Goal: Transaction & Acquisition: Subscribe to service/newsletter

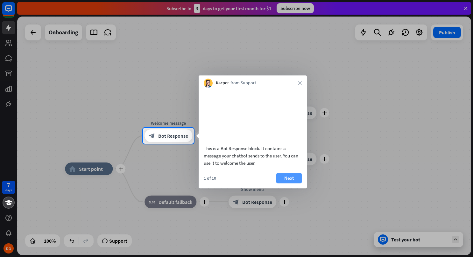
click at [293, 184] on button "Next" at bounding box center [289, 178] width 25 height 10
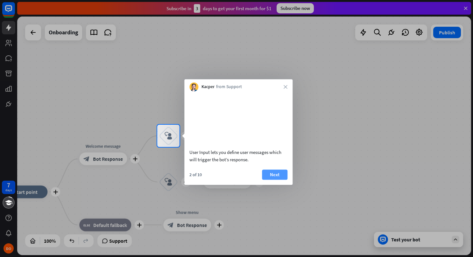
click at [281, 180] on button "Next" at bounding box center [274, 175] width 25 height 10
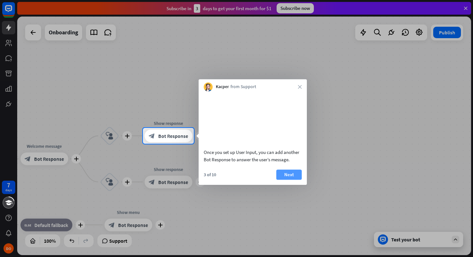
click at [287, 180] on button "Next" at bounding box center [289, 175] width 25 height 10
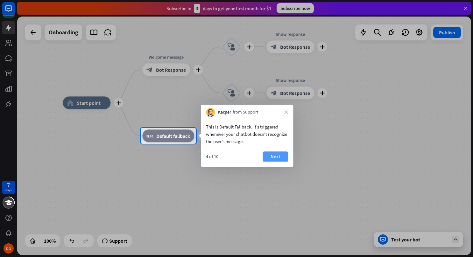
click at [275, 154] on button "Next" at bounding box center [275, 157] width 25 height 10
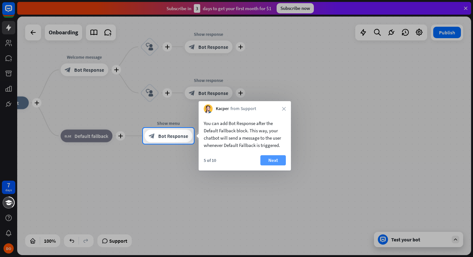
click at [271, 160] on button "Next" at bounding box center [273, 160] width 25 height 10
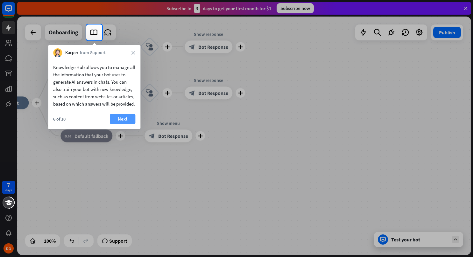
click at [124, 124] on button "Next" at bounding box center [122, 119] width 25 height 10
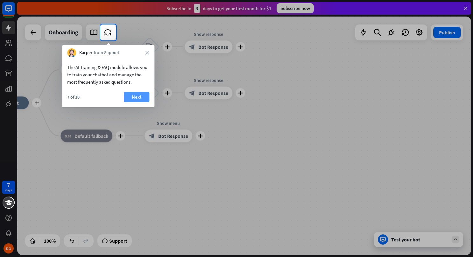
click at [139, 94] on button "Next" at bounding box center [136, 97] width 25 height 10
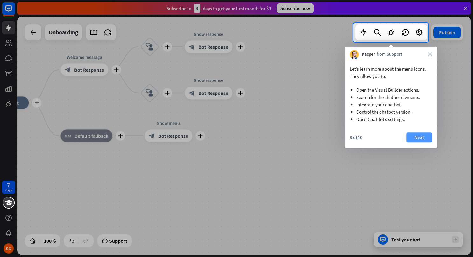
click at [414, 138] on button "Next" at bounding box center [419, 138] width 25 height 10
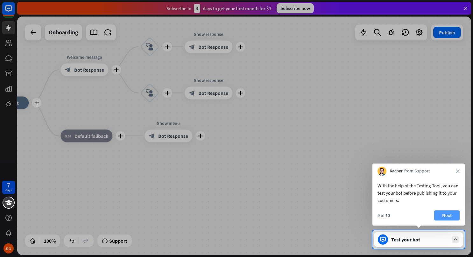
click at [443, 217] on button "Next" at bounding box center [447, 216] width 25 height 10
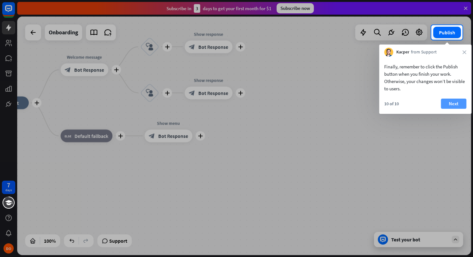
click at [451, 103] on button "Next" at bounding box center [453, 104] width 25 height 10
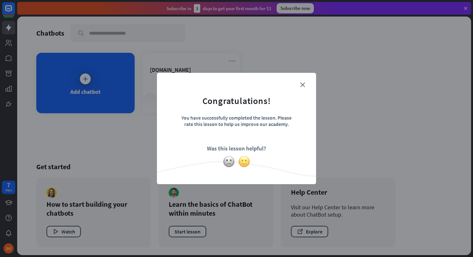
click at [244, 158] on img at bounding box center [244, 162] width 12 height 12
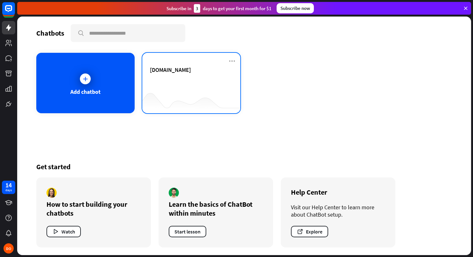
click at [180, 66] on div "[DOMAIN_NAME]" at bounding box center [191, 83] width 98 height 61
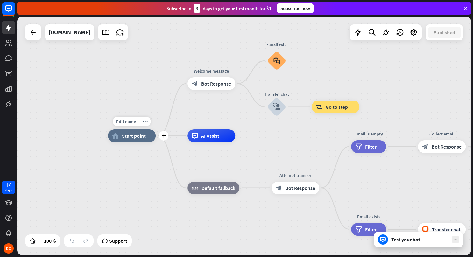
click at [133, 139] on span "Start point" at bounding box center [134, 136] width 24 height 6
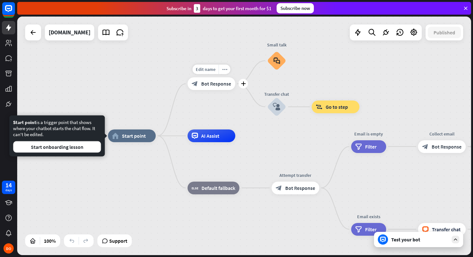
click at [211, 83] on span "Bot Response" at bounding box center [216, 84] width 30 height 6
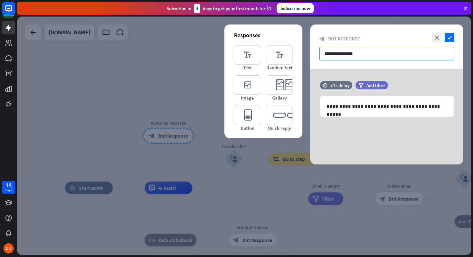
click at [358, 59] on input "**********" at bounding box center [387, 54] width 135 height 14
click at [368, 55] on input "**********" at bounding box center [387, 54] width 135 height 14
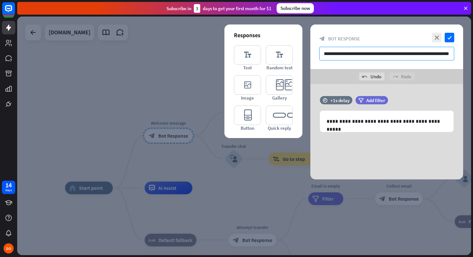
scroll to position [0, 23]
type input "**********"
click at [448, 39] on icon "check" at bounding box center [450, 38] width 10 height 10
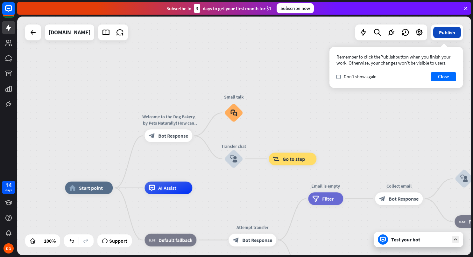
click at [443, 32] on button "Publish" at bounding box center [448, 32] width 28 height 11
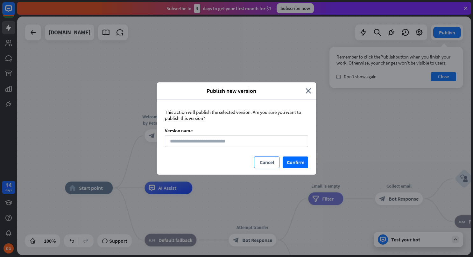
click at [265, 159] on button "Cancel" at bounding box center [266, 163] width 25 height 12
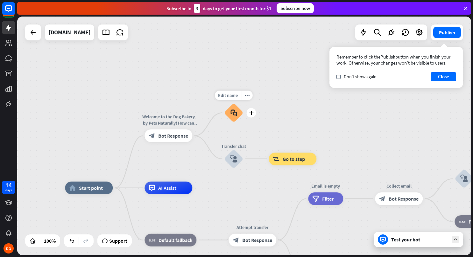
click at [231, 109] on div "block_faq" at bounding box center [233, 113] width 19 height 19
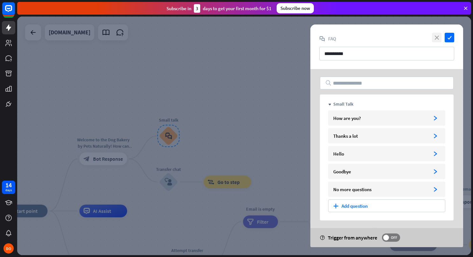
click at [437, 36] on icon "close" at bounding box center [437, 38] width 10 height 10
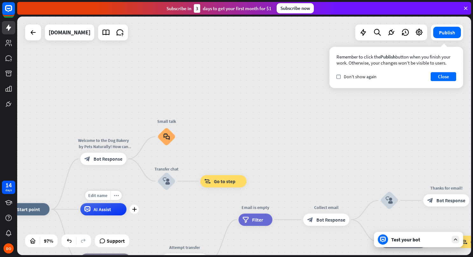
click at [105, 214] on div "AI Assist" at bounding box center [103, 210] width 46 height 12
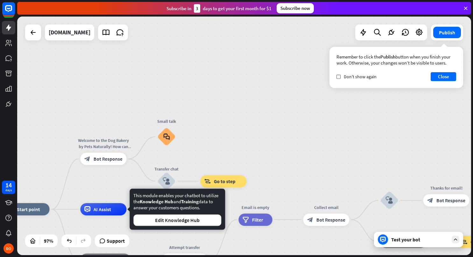
click at [120, 81] on div "home_2 Start point Welcome to the Dog Bakery by Pets Naturally! How can we help…" at bounding box center [244, 136] width 454 height 239
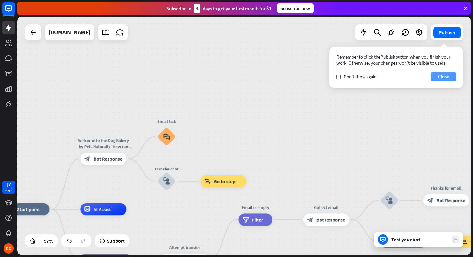
click at [444, 76] on button "Close" at bounding box center [443, 76] width 25 height 9
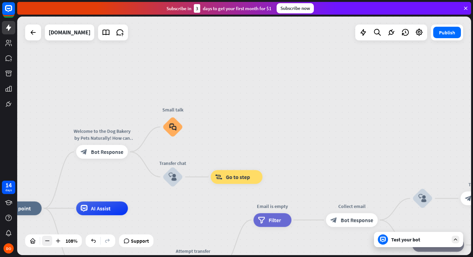
click at [48, 243] on icon at bounding box center [47, 241] width 6 height 6
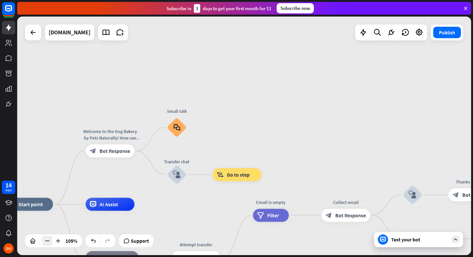
click at [48, 243] on icon at bounding box center [47, 241] width 6 height 6
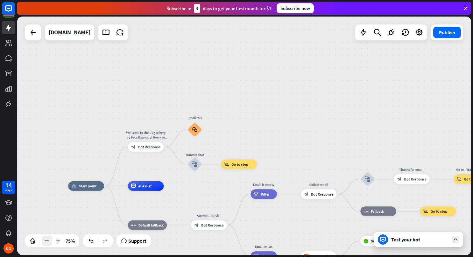
click at [48, 243] on icon at bounding box center [47, 241] width 6 height 6
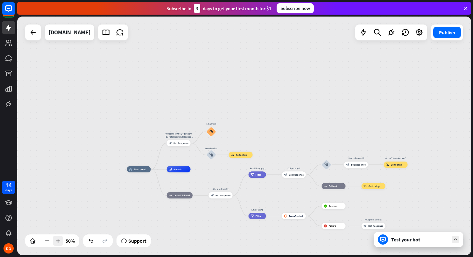
click at [59, 242] on icon at bounding box center [58, 241] width 6 height 6
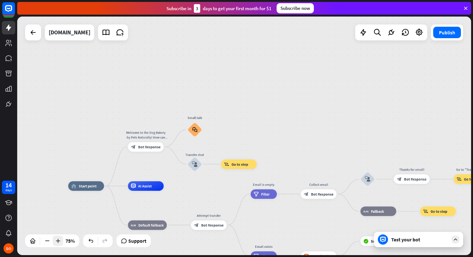
click at [59, 242] on icon at bounding box center [58, 241] width 6 height 6
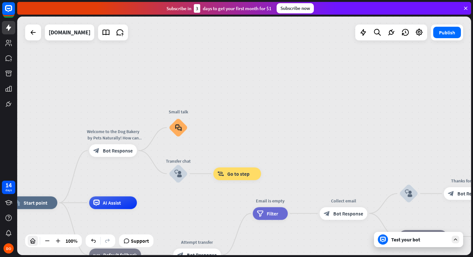
click at [33, 241] on icon at bounding box center [33, 241] width 6 height 6
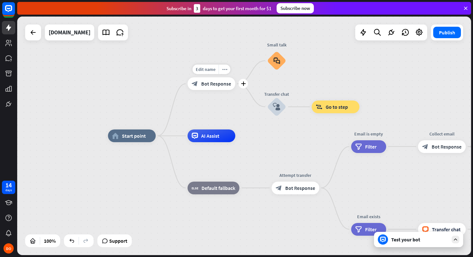
click at [216, 87] on div "block_bot_response Bot Response" at bounding box center [212, 83] width 48 height 13
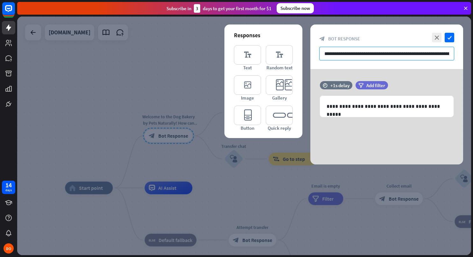
click at [357, 53] on input "**********" at bounding box center [387, 54] width 135 height 14
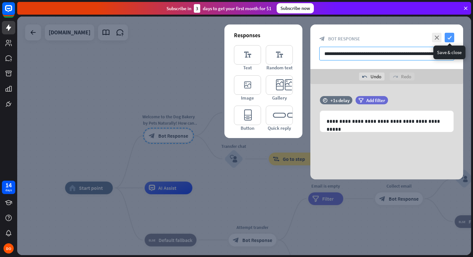
type input "**********"
click at [449, 37] on icon "check" at bounding box center [450, 38] width 10 height 10
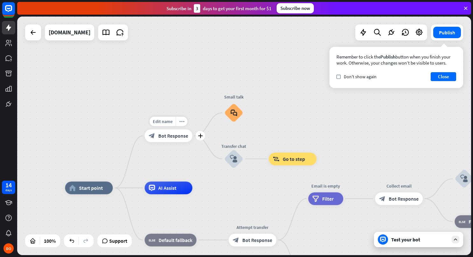
click at [176, 139] on div "block_bot_response Bot Response" at bounding box center [169, 136] width 48 height 13
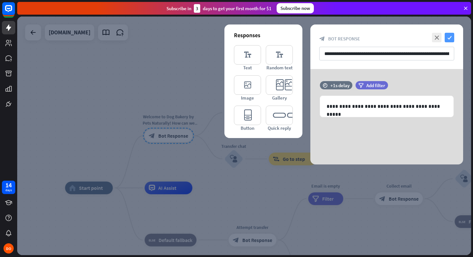
click at [451, 34] on icon "check" at bounding box center [450, 38] width 10 height 10
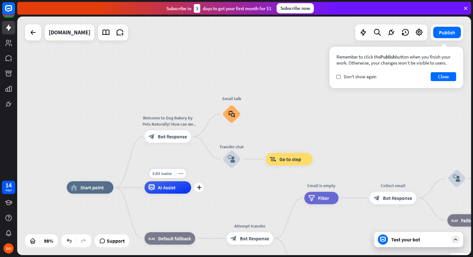
click at [161, 190] on span "AI Assist" at bounding box center [167, 188] width 18 height 6
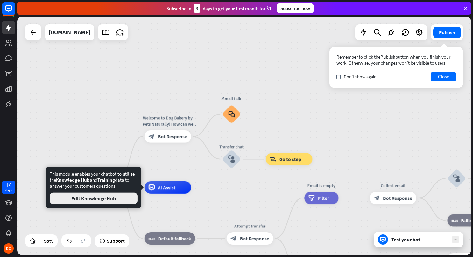
click at [119, 199] on button "Edit Knowledge Hub" at bounding box center [94, 198] width 88 height 11
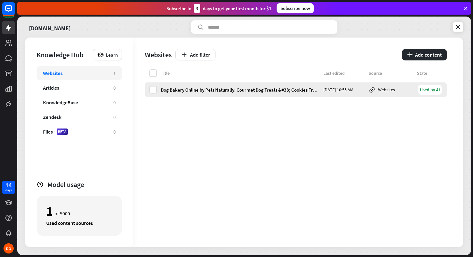
click at [206, 88] on div "Dog Bakery Online by Pets Naturally: Gourmet Dog Treats &#38; Cookies Fresh Bak…" at bounding box center [240, 90] width 159 height 6
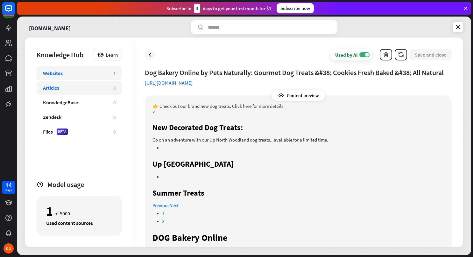
click at [73, 90] on div "Articles" at bounding box center [75, 88] width 64 height 6
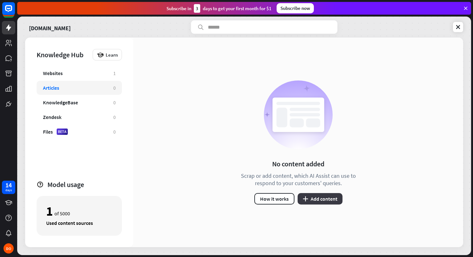
click at [311, 198] on button "plus Add content" at bounding box center [320, 198] width 45 height 11
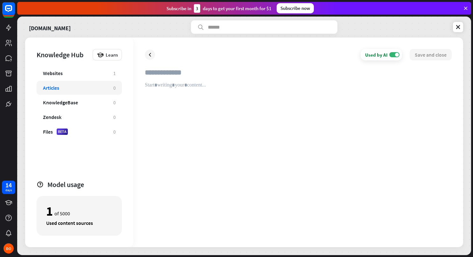
paste input "**********"
type input "**********"
click at [173, 89] on div at bounding box center [298, 159] width 307 height 154
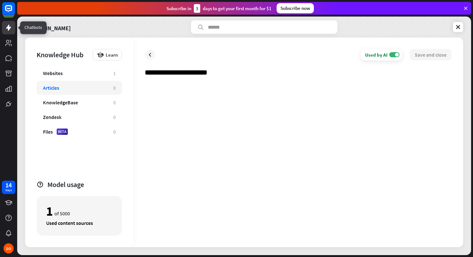
click at [7, 23] on link at bounding box center [8, 27] width 13 height 13
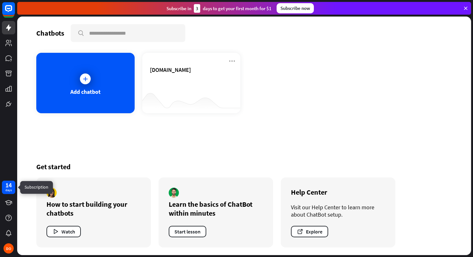
click at [7, 186] on div "14" at bounding box center [8, 186] width 6 height 6
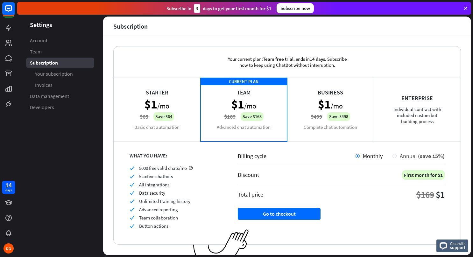
click at [393, 157] on div at bounding box center [395, 156] width 4 height 4
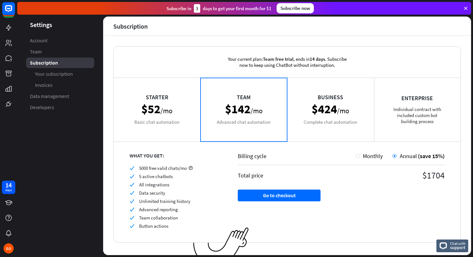
click at [350, 158] on div "Billing cycle" at bounding box center [297, 156] width 118 height 7
click at [356, 157] on div at bounding box center [358, 156] width 4 height 4
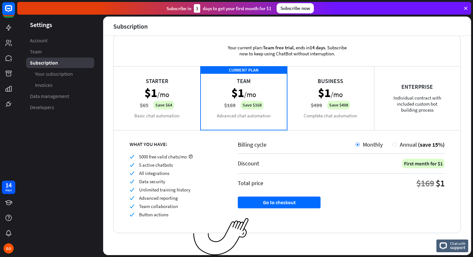
scroll to position [11, 0]
click at [162, 102] on div "Starter $1 /mo $65 Save $64 Basic chat automation" at bounding box center [157, 99] width 87 height 64
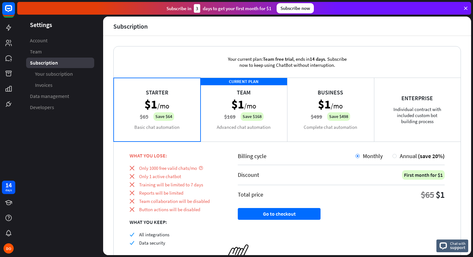
scroll to position [27, 0]
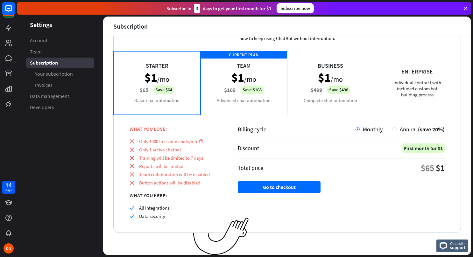
click at [167, 88] on div "Starter $1 /mo $65 Save $64 Basic chat automation" at bounding box center [157, 83] width 87 height 64
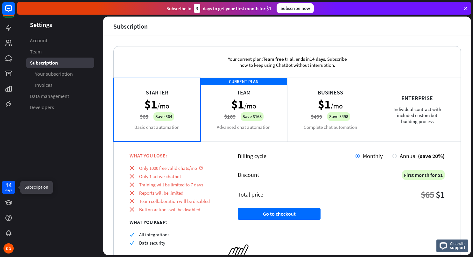
click at [10, 189] on div "days" at bounding box center [8, 190] width 6 height 4
click at [60, 75] on span "Your subscription" at bounding box center [54, 74] width 38 height 7
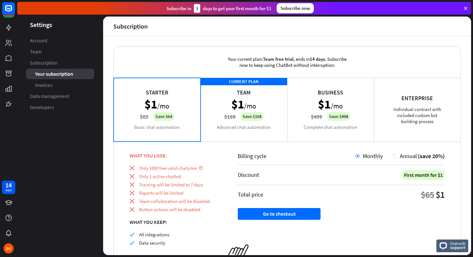
click at [60, 75] on span "Your subscription" at bounding box center [54, 74] width 38 height 7
click at [47, 43] on span "Account" at bounding box center [39, 40] width 18 height 7
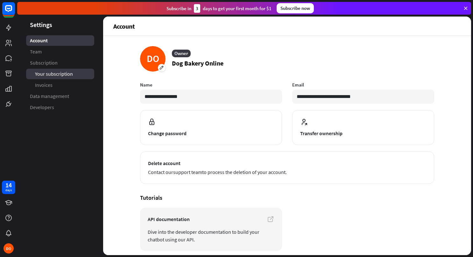
click at [62, 77] on span "Your subscription" at bounding box center [54, 74] width 38 height 7
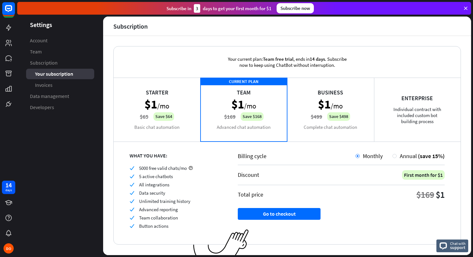
click at [166, 116] on div "Starter $1 /mo $65 Save $64 Basic chat automation" at bounding box center [157, 110] width 87 height 64
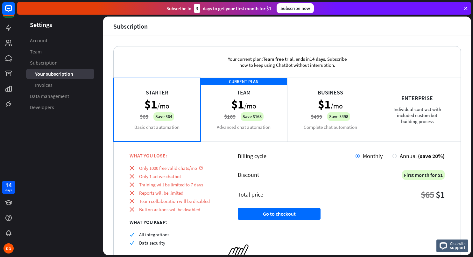
scroll to position [27, 0]
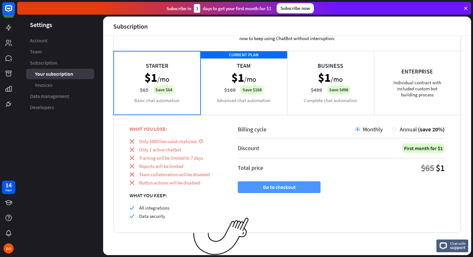
click at [298, 190] on button "Go to checkout" at bounding box center [279, 188] width 83 height 12
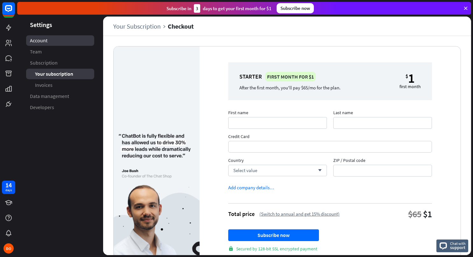
click at [43, 38] on span "Account" at bounding box center [39, 40] width 18 height 7
